Goal: Task Accomplishment & Management: Manage account settings

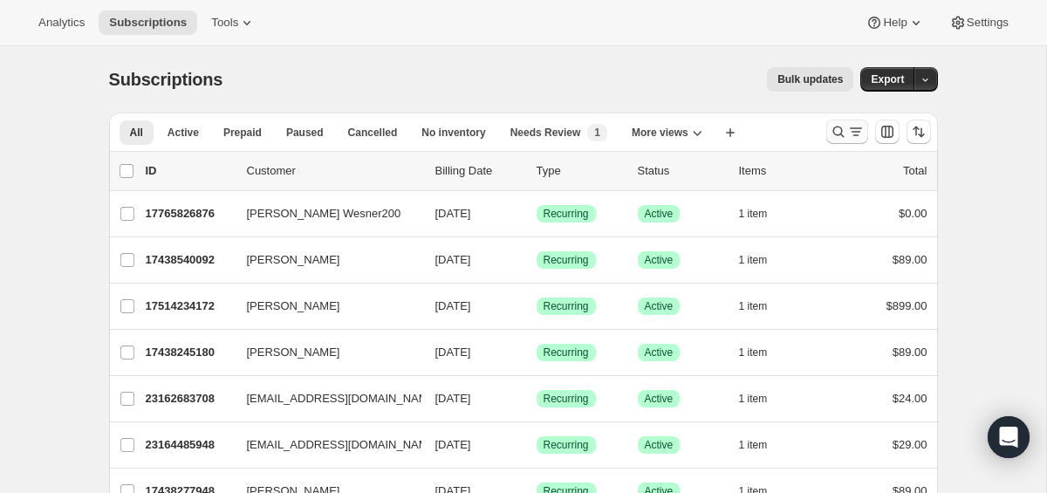
click at [849, 123] on icon "Search and filter results" at bounding box center [856, 131] width 17 height 17
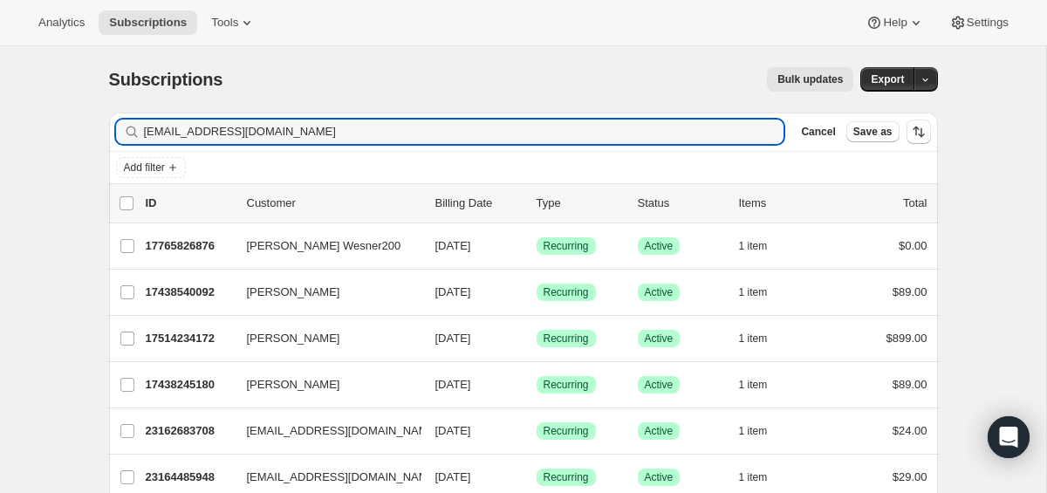
type input "[EMAIL_ADDRESS][DOMAIN_NAME]"
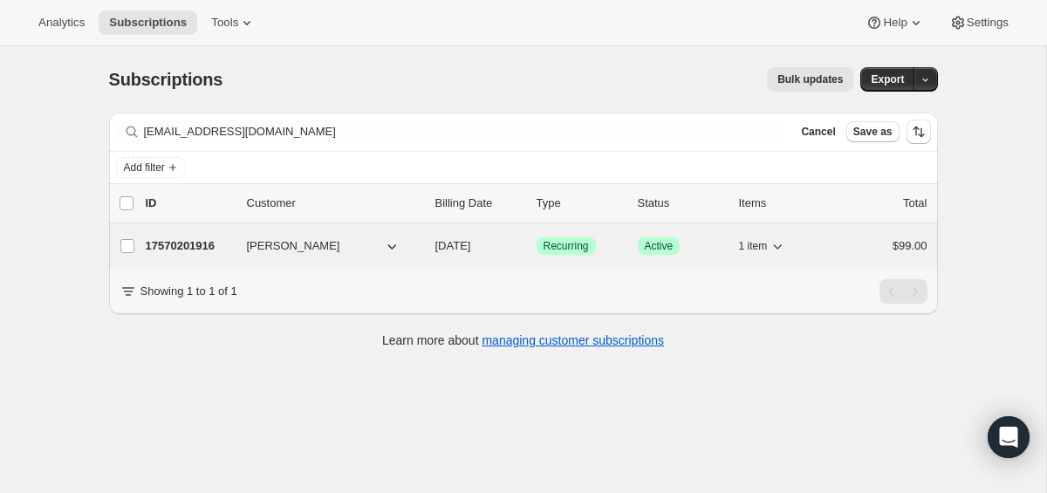
click at [198, 237] on p "17570201916" at bounding box center [189, 245] width 87 height 17
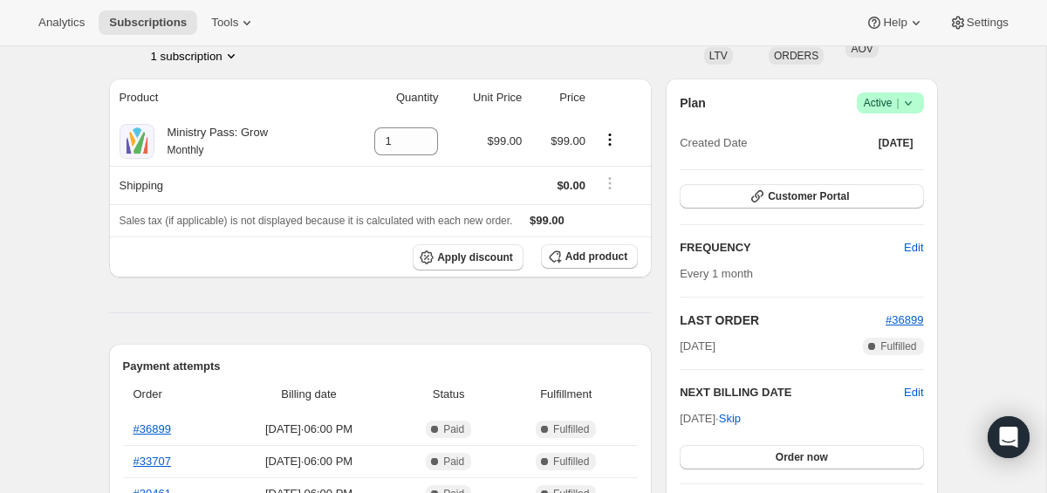
scroll to position [145, 0]
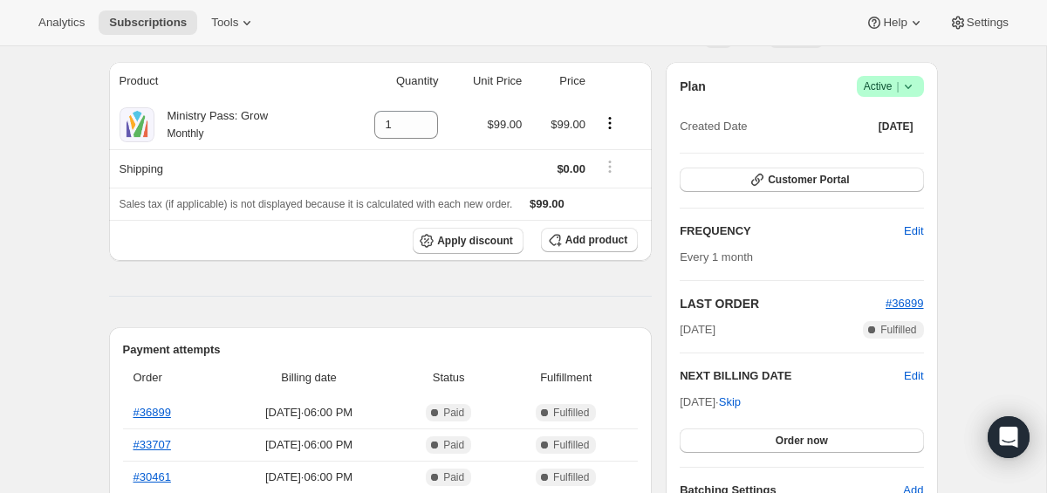
click at [914, 92] on icon at bounding box center [908, 86] width 17 height 17
click at [878, 153] on span "Cancel subscription" at bounding box center [885, 150] width 99 height 13
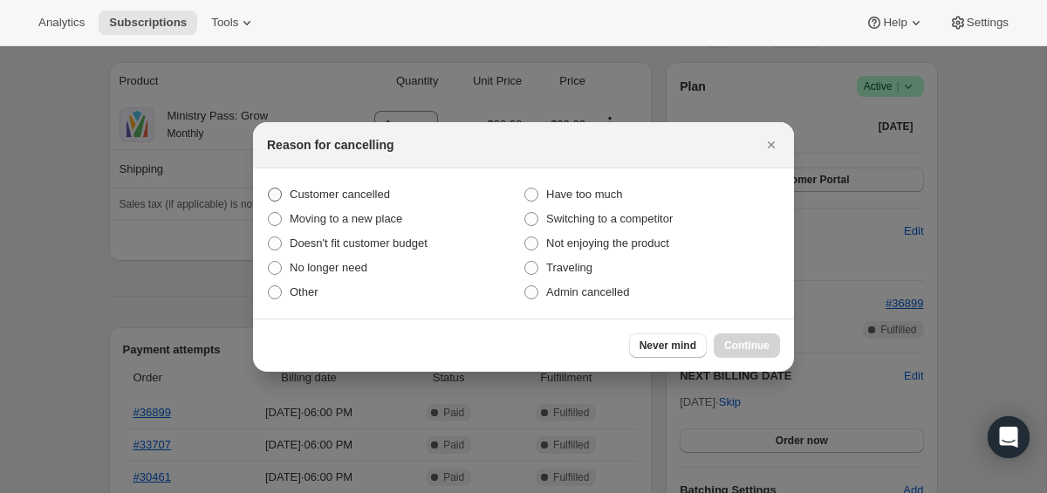
click at [360, 197] on span "Customer cancelled" at bounding box center [340, 194] width 100 height 13
click at [269, 189] on input "Customer cancelled" at bounding box center [268, 188] width 1 height 1
radio input "true"
click at [752, 339] on span "Continue" at bounding box center [746, 346] width 45 height 14
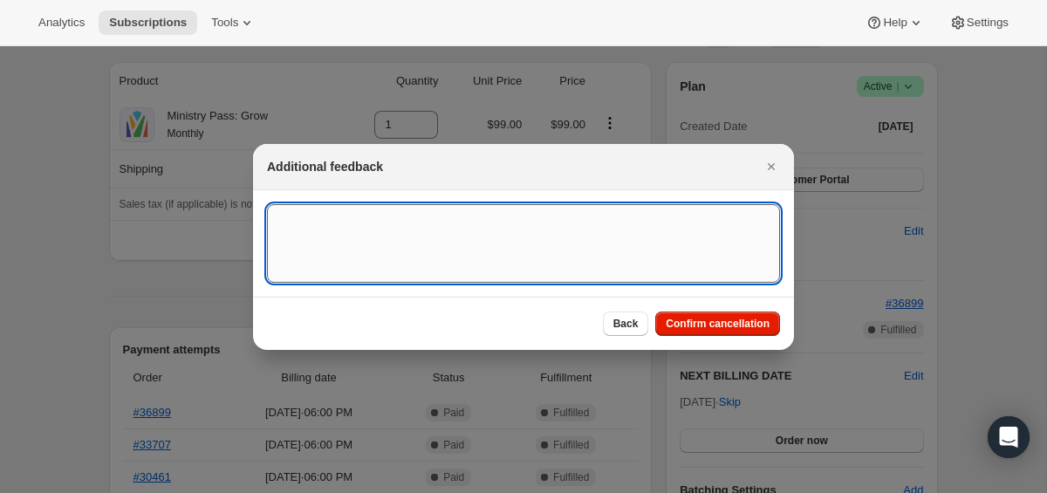
click at [704, 270] on textarea ":rbt:" at bounding box center [523, 243] width 513 height 79
type textarea "canceled and will refnd"
click at [682, 327] on span "Confirm cancellation" at bounding box center [718, 324] width 104 height 14
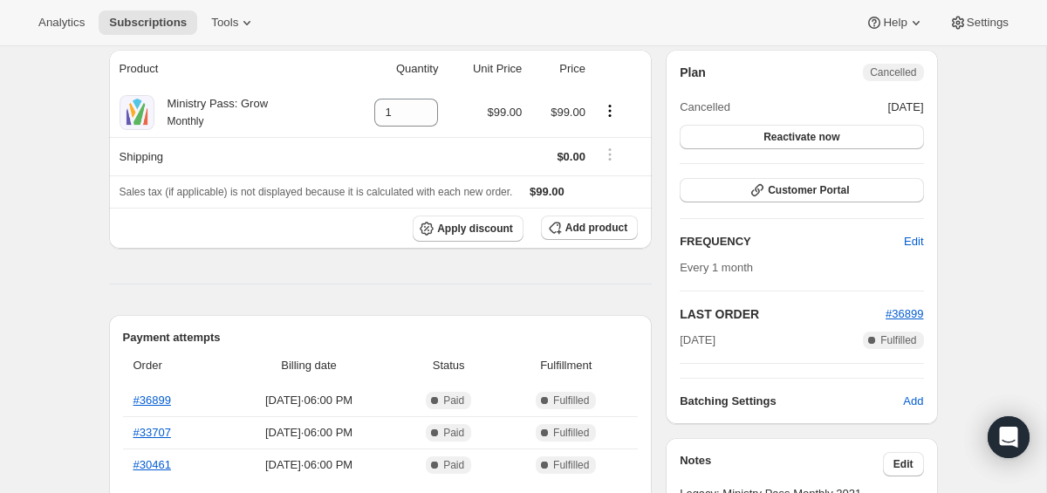
scroll to position [240, 0]
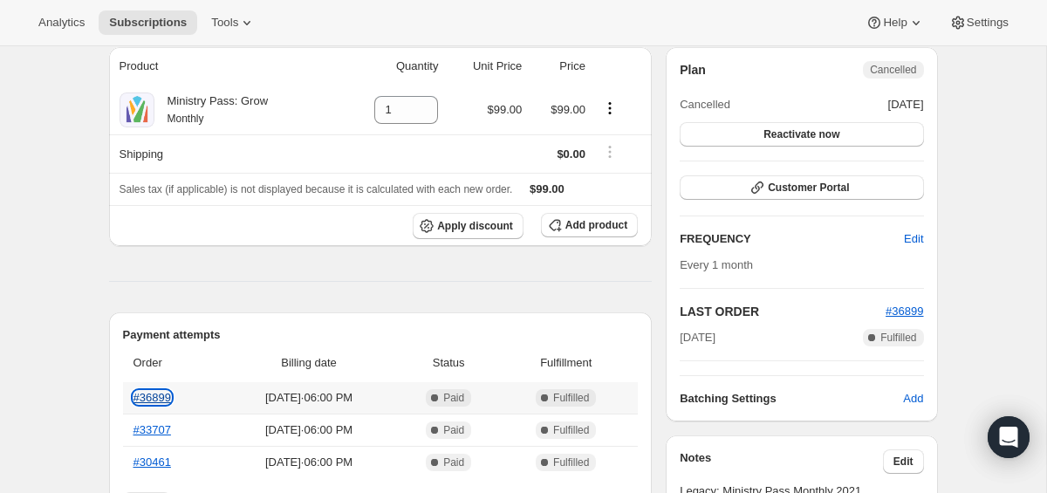
click at [155, 401] on link "#36899" at bounding box center [153, 397] width 38 height 13
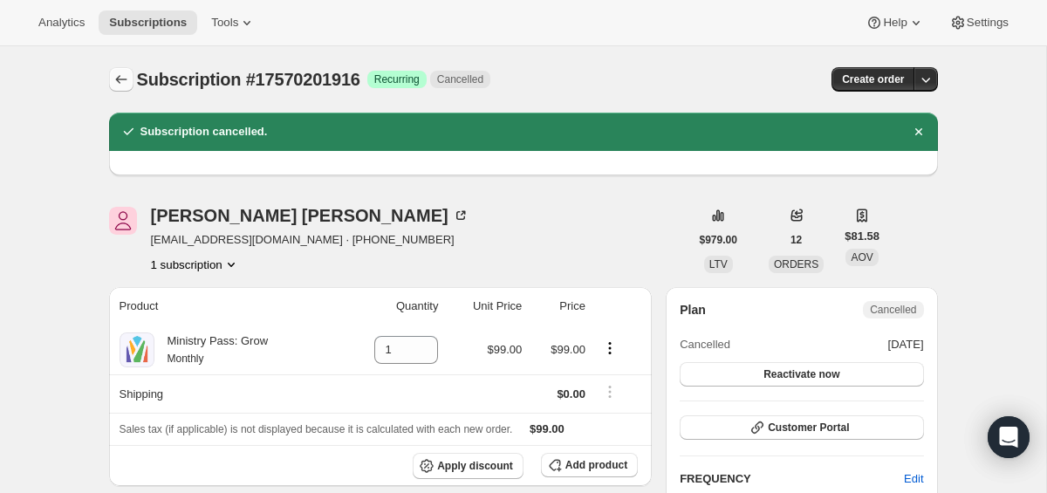
click at [126, 73] on icon "Subscriptions" at bounding box center [121, 79] width 17 height 17
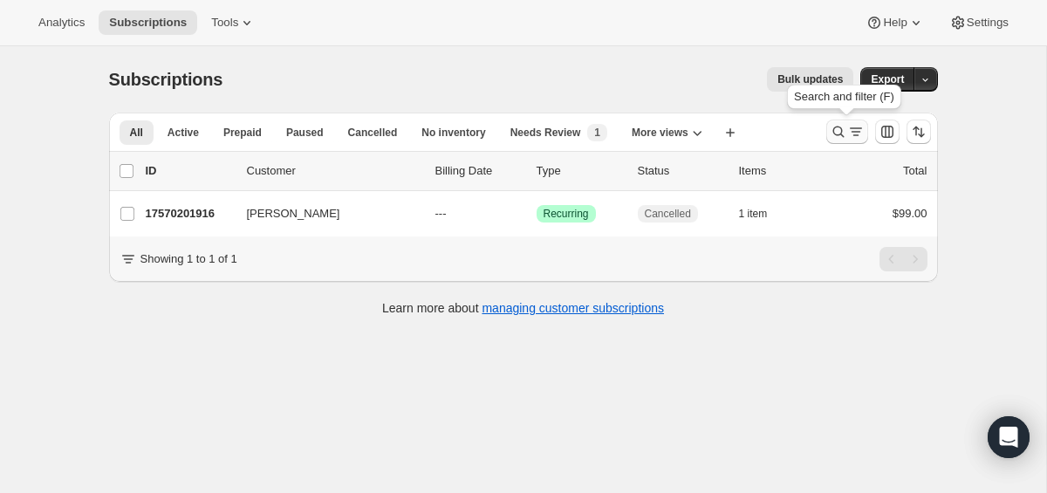
click at [841, 132] on icon "Search and filter results" at bounding box center [838, 132] width 11 height 11
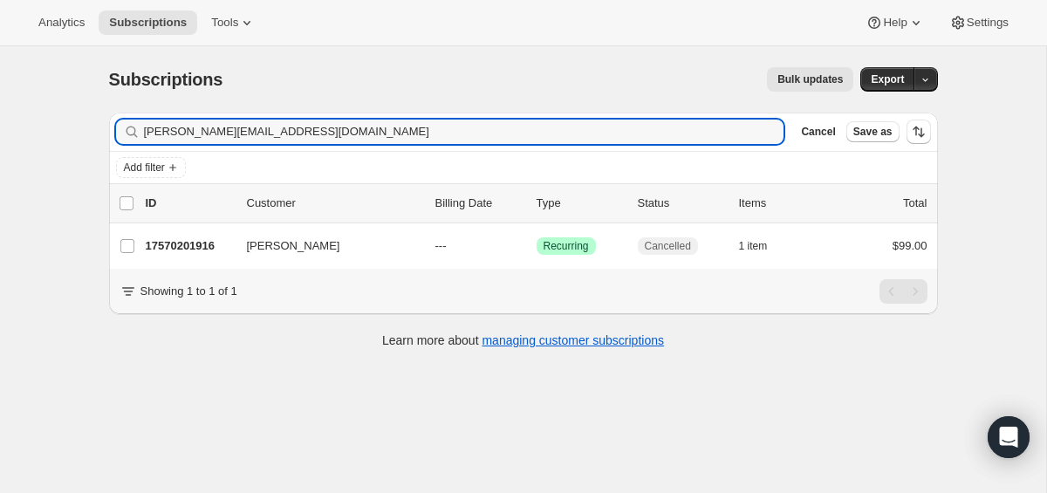
type input "[PERSON_NAME][EMAIL_ADDRESS][DOMAIN_NAME]"
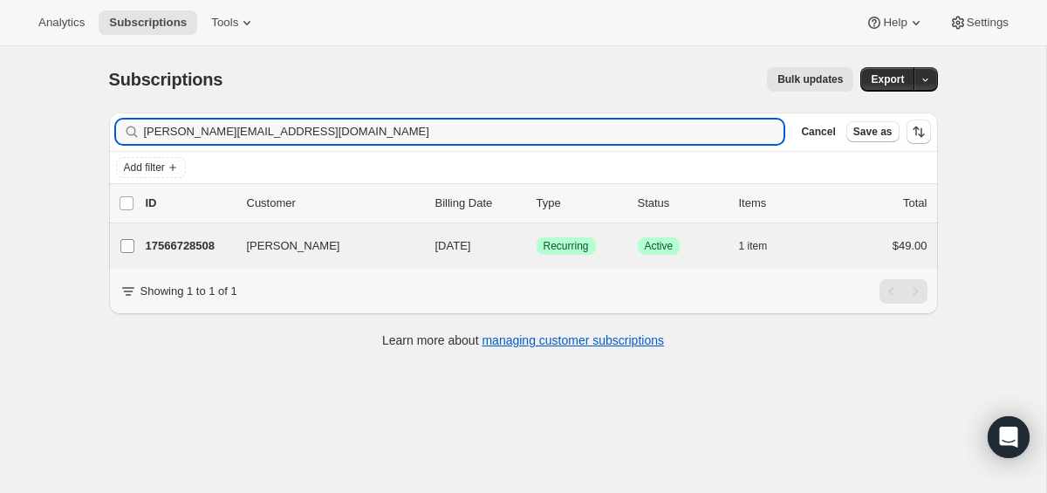
click at [137, 249] on label "[PERSON_NAME]" at bounding box center [127, 245] width 37 height 45
click at [134, 249] on input "[PERSON_NAME]" at bounding box center [127, 246] width 14 height 14
checkbox input "true"
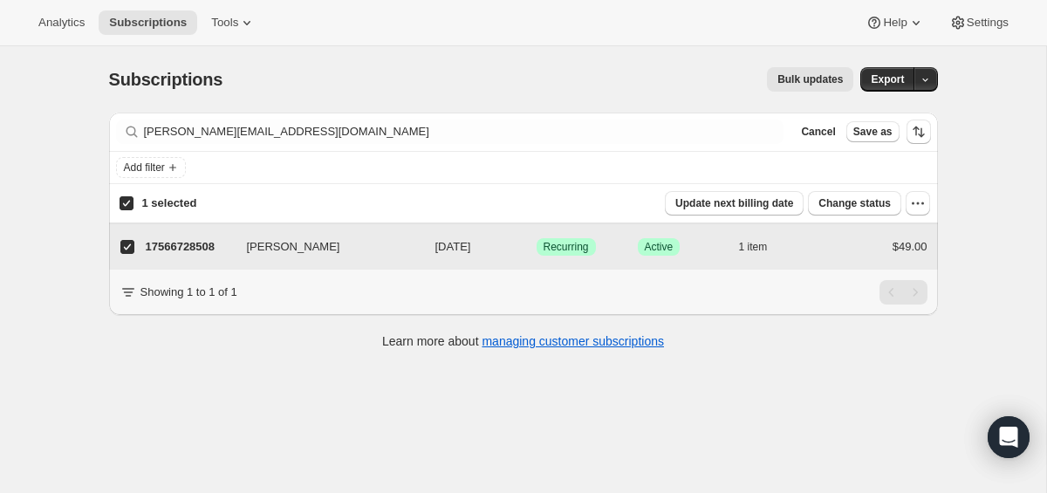
click at [124, 249] on input "[PERSON_NAME]" at bounding box center [127, 247] width 14 height 14
checkbox input "false"
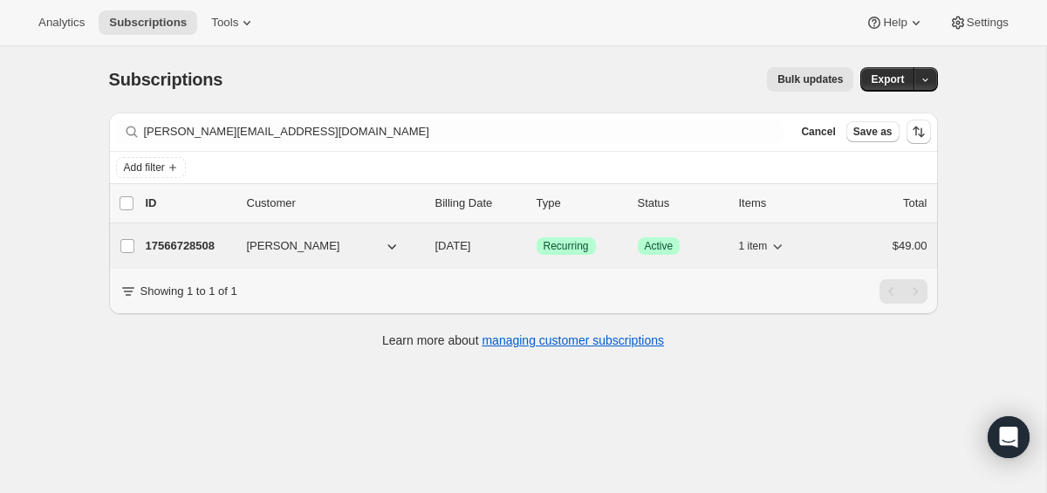
click at [181, 249] on p "17566728508" at bounding box center [189, 245] width 87 height 17
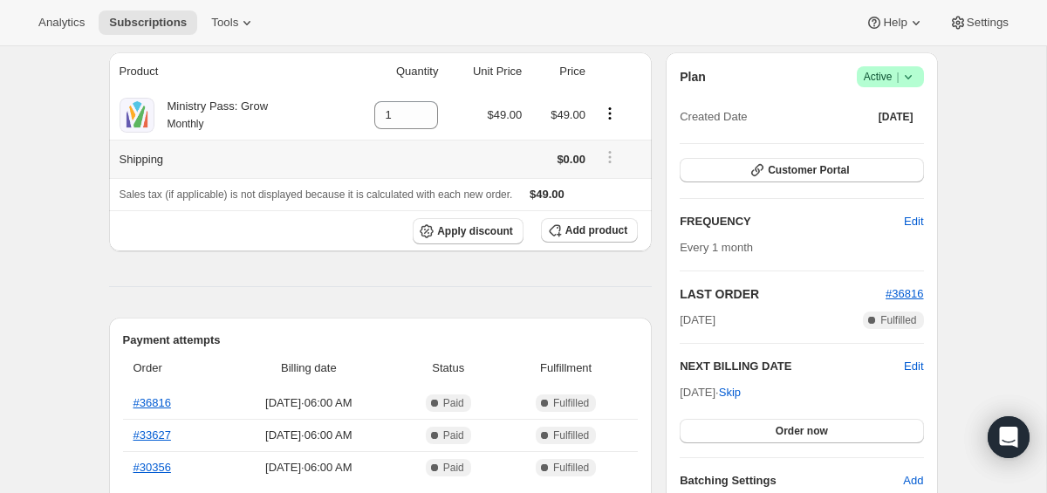
scroll to position [156, 0]
click at [915, 71] on icon at bounding box center [908, 74] width 17 height 17
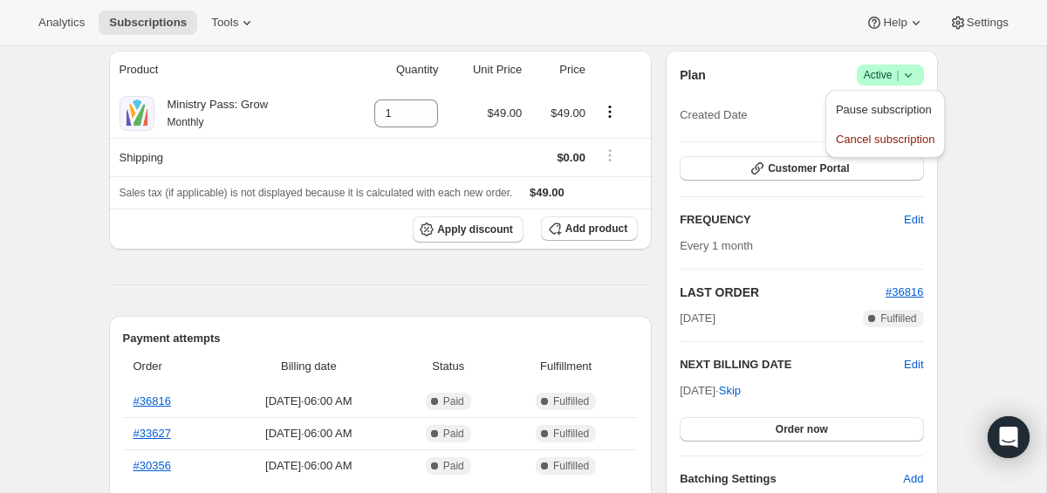
click at [888, 154] on div "Pause subscription Cancel subscription" at bounding box center [886, 124] width 120 height 68
click at [887, 146] on span "Cancel subscription" at bounding box center [885, 139] width 99 height 13
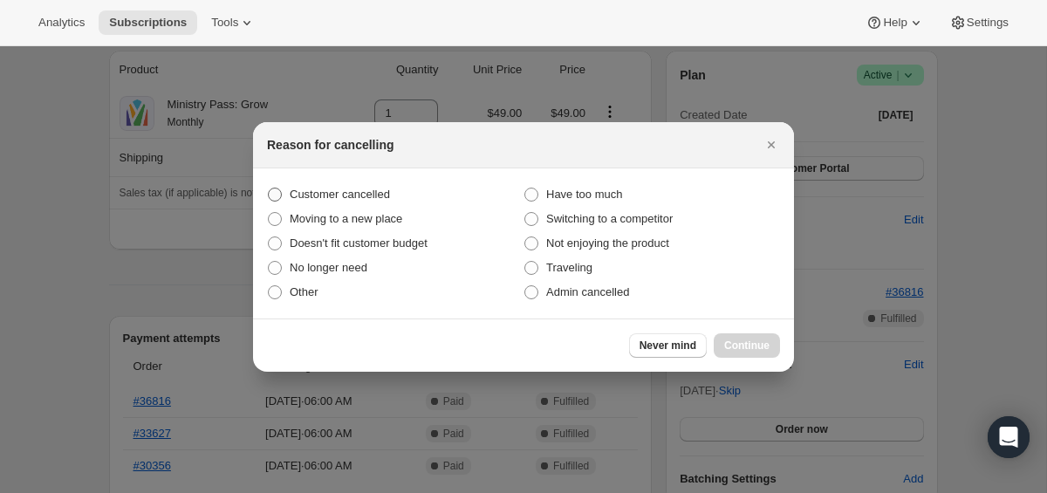
click at [390, 199] on span "Customer cancelled" at bounding box center [340, 194] width 100 height 13
click at [269, 189] on input "Customer cancelled" at bounding box center [268, 188] width 1 height 1
radio input "true"
click at [759, 348] on span "Continue" at bounding box center [746, 346] width 45 height 14
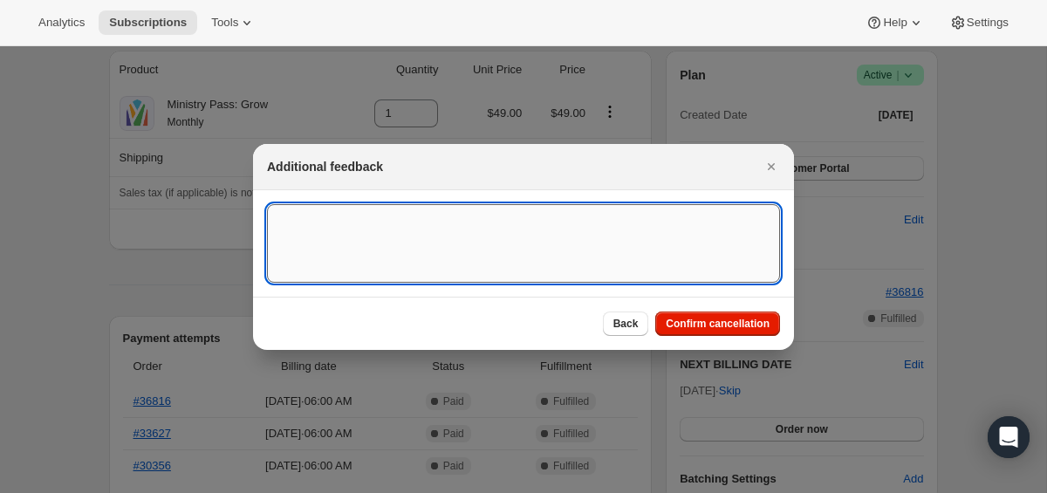
click at [539, 265] on textarea ":ri3:" at bounding box center [523, 243] width 513 height 79
type textarea "canceled on 9/1"
click at [712, 320] on span "Confirm cancellation" at bounding box center [718, 324] width 104 height 14
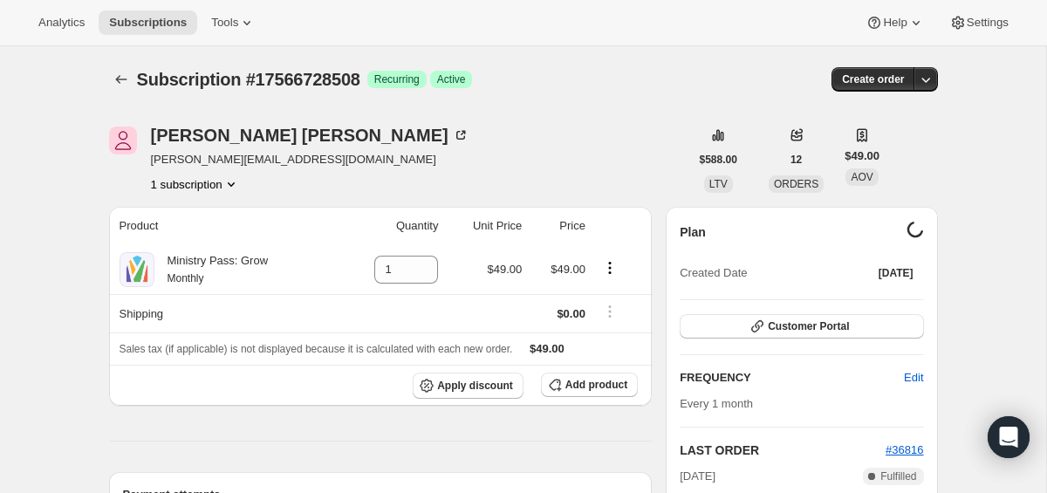
scroll to position [156, 0]
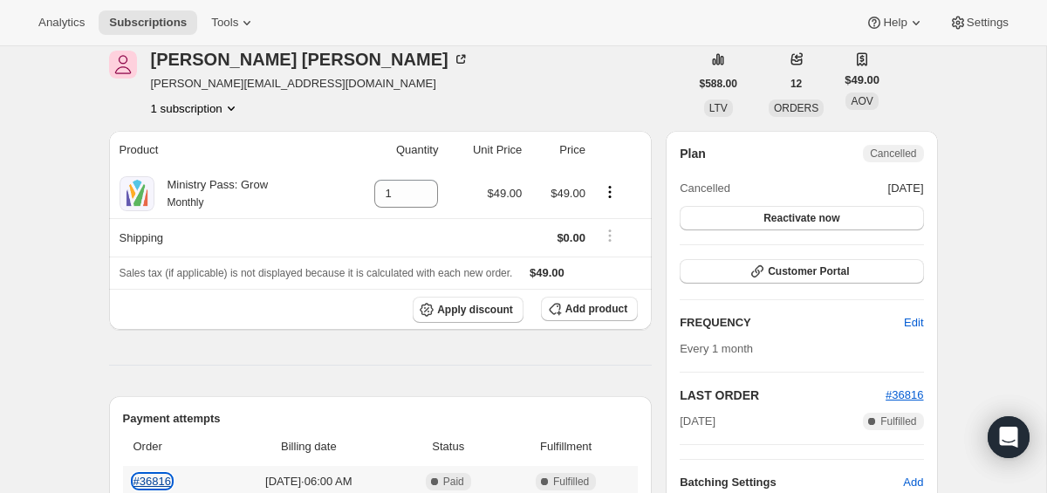
click at [152, 482] on link "#36816" at bounding box center [153, 481] width 38 height 13
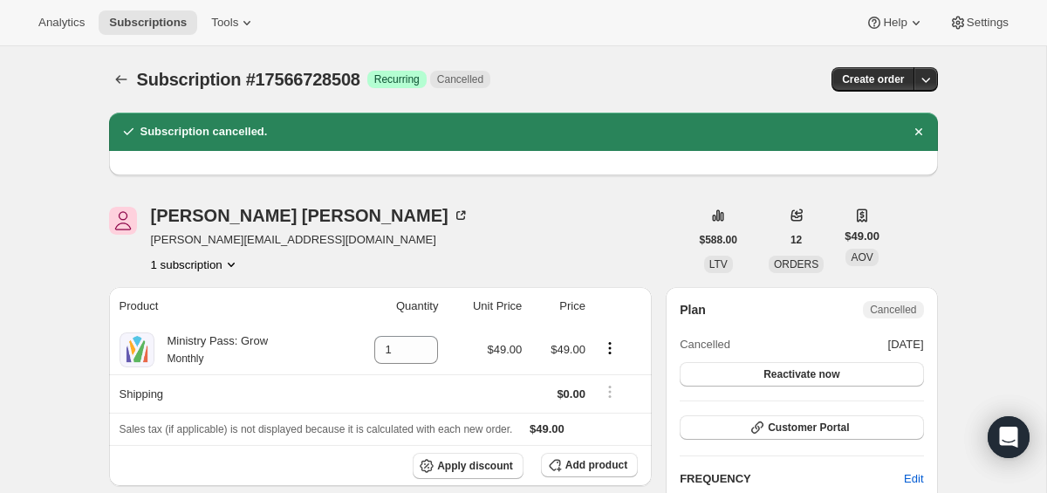
click at [935, 129] on div "Subscription cancelled." at bounding box center [523, 132] width 829 height 38
click at [118, 81] on icon "Subscriptions" at bounding box center [120, 79] width 11 height 9
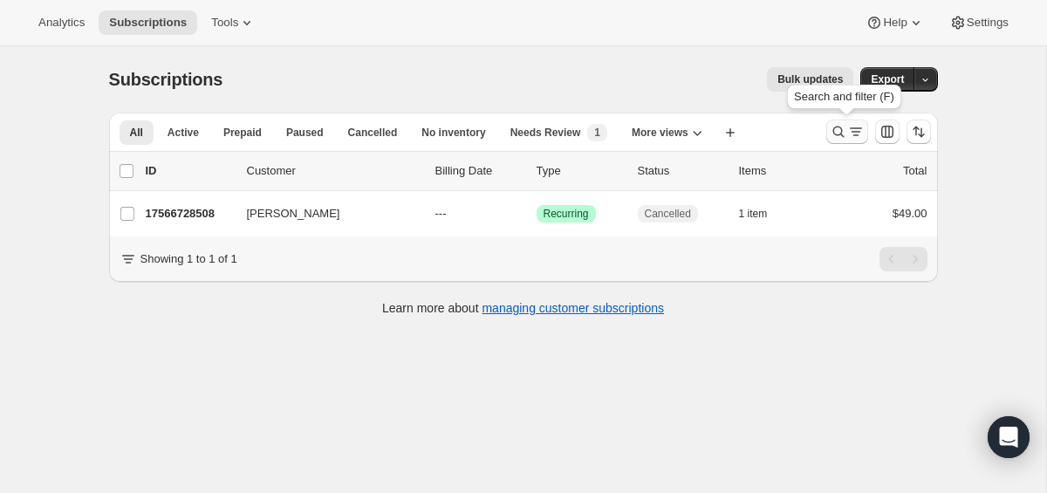
click at [841, 130] on icon "Search and filter results" at bounding box center [838, 132] width 11 height 11
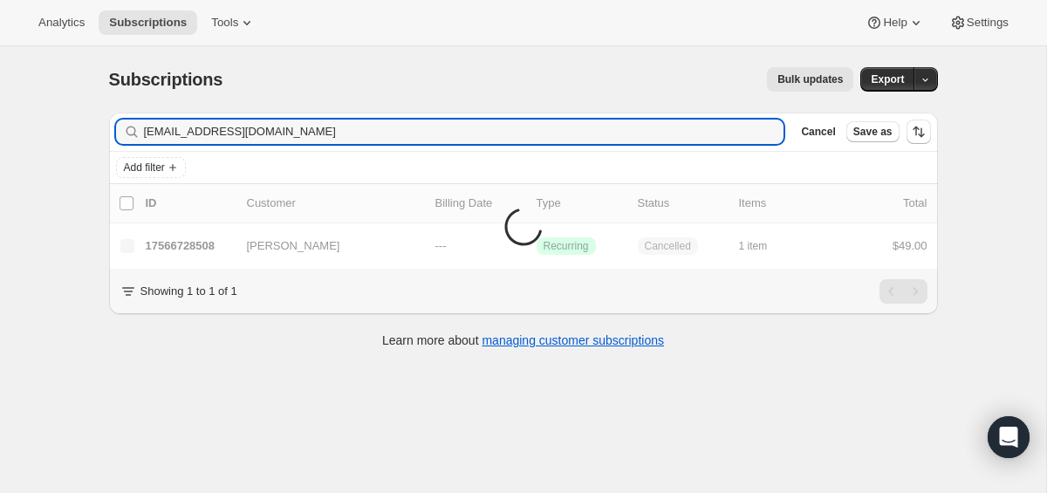
type input "[EMAIL_ADDRESS][DOMAIN_NAME]"
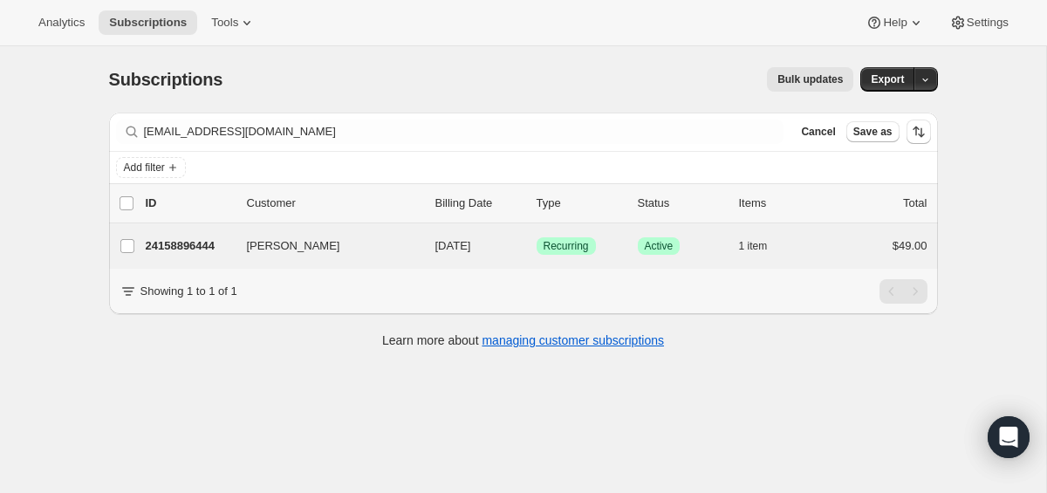
click at [178, 230] on div "[PERSON_NAME] 24158896444 [PERSON_NAME] [DATE] Success Recurring Success Active…" at bounding box center [523, 245] width 829 height 45
click at [182, 248] on p "24158896444" at bounding box center [189, 245] width 87 height 17
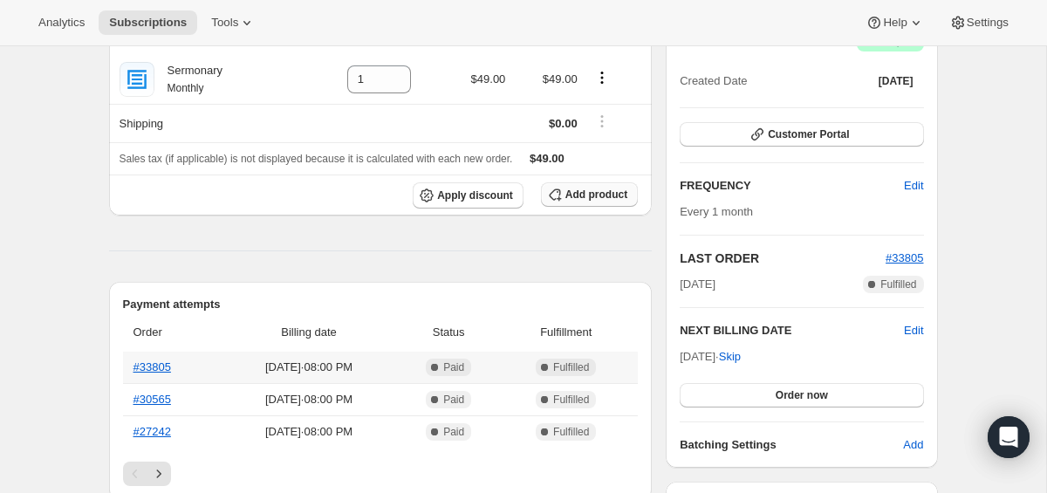
scroll to position [166, 0]
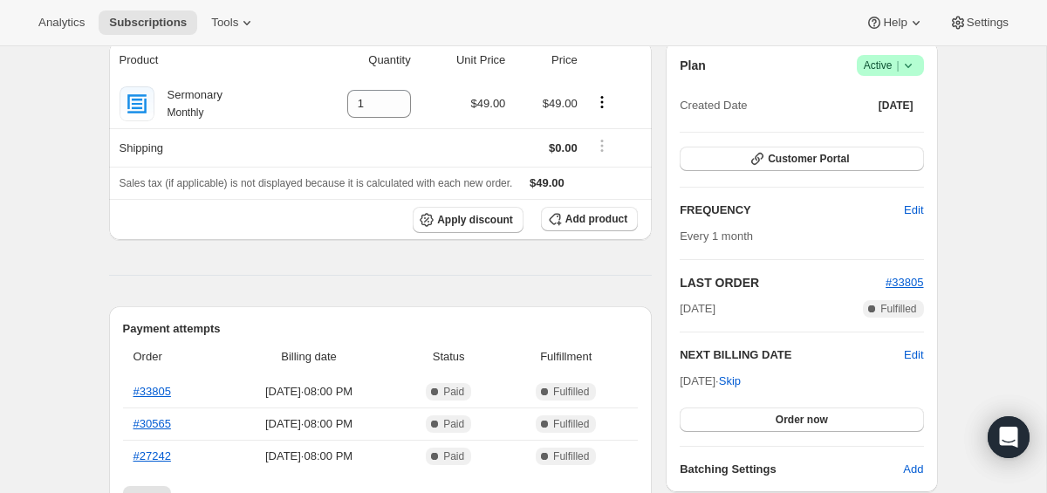
click at [908, 61] on icon at bounding box center [908, 65] width 17 height 17
click at [874, 125] on span "Cancel subscription" at bounding box center [885, 129] width 99 height 13
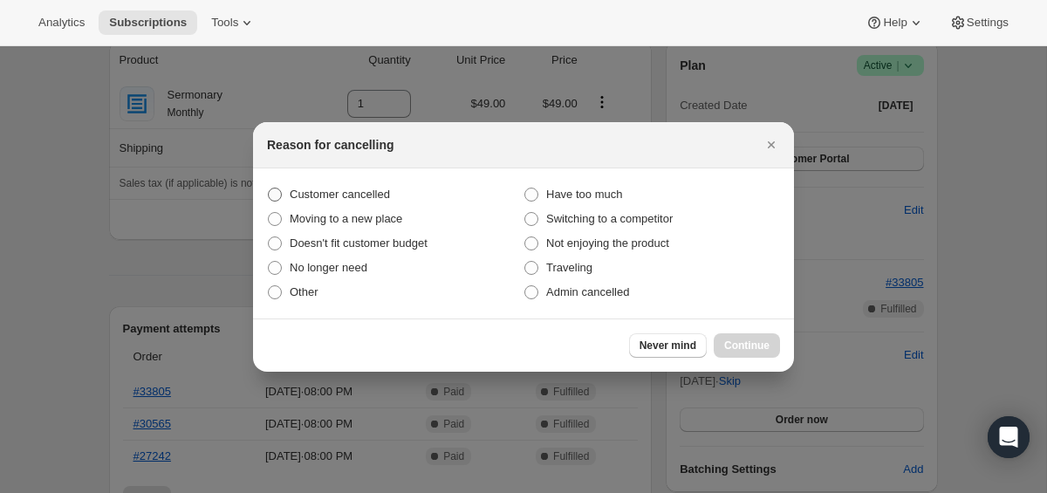
click at [372, 183] on label "Customer cancelled" at bounding box center [395, 194] width 257 height 24
click at [269, 188] on input "Customer cancelled" at bounding box center [268, 188] width 1 height 1
radio input "true"
click at [751, 336] on button "Continue" at bounding box center [747, 345] width 66 height 24
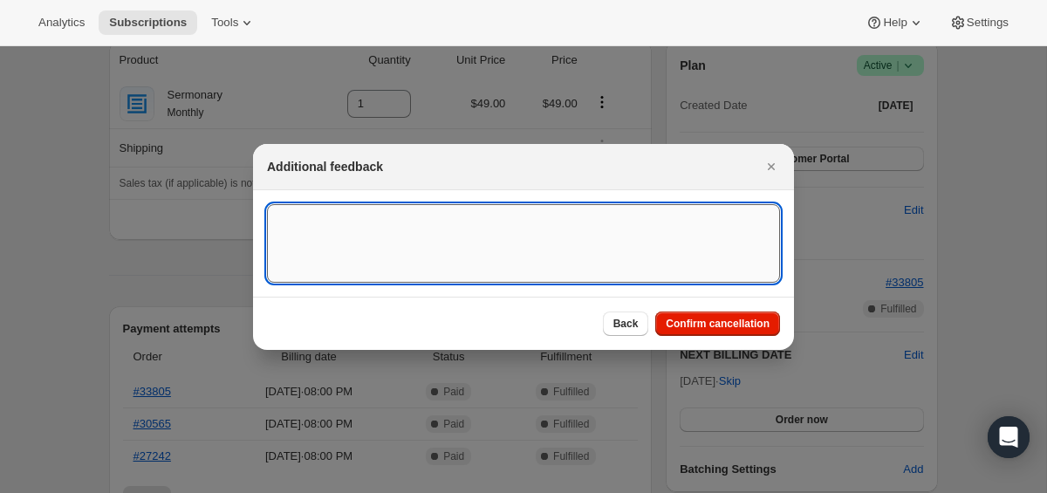
click at [536, 213] on textarea ":ro7:" at bounding box center [523, 243] width 513 height 79
type textarea "Canceled on 9/1"
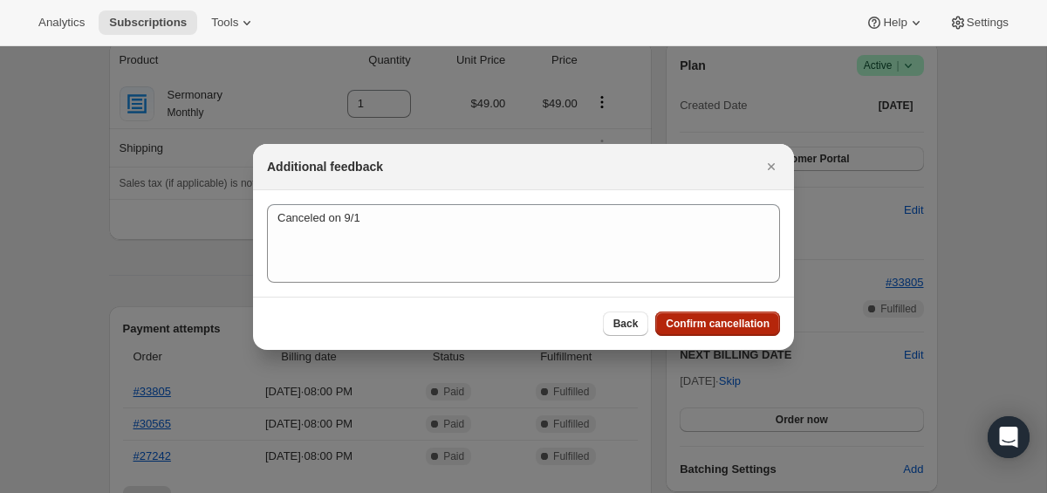
click at [722, 326] on span "Confirm cancellation" at bounding box center [718, 324] width 104 height 14
